Goal: Task Accomplishment & Management: Use online tool/utility

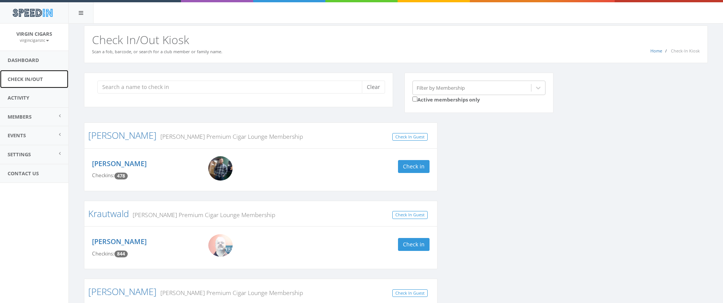
click at [42, 81] on link "Check In/Out" at bounding box center [34, 79] width 68 height 19
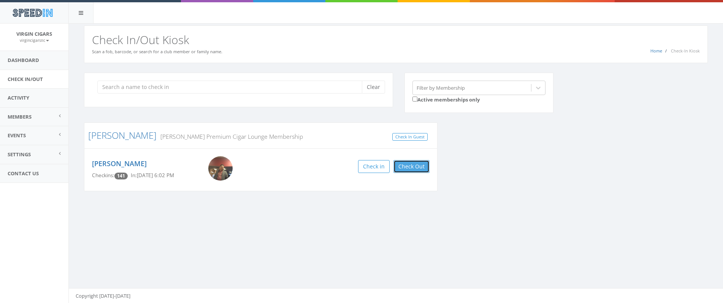
drag, startPoint x: 418, startPoint y: 169, endPoint x: 414, endPoint y: 172, distance: 4.9
click at [419, 168] on button "Check Out" at bounding box center [412, 166] width 36 height 13
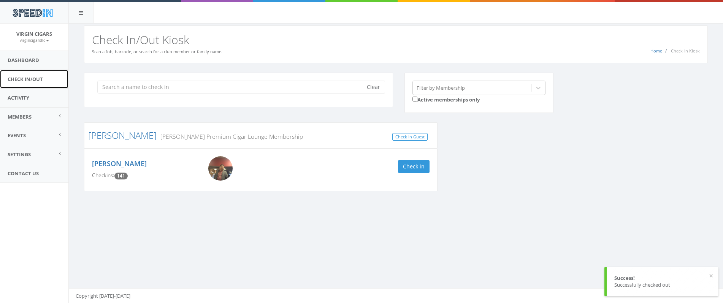
click at [46, 80] on link "Check In/Out" at bounding box center [34, 79] width 68 height 19
